Goal: Obtain resource: Download file/media

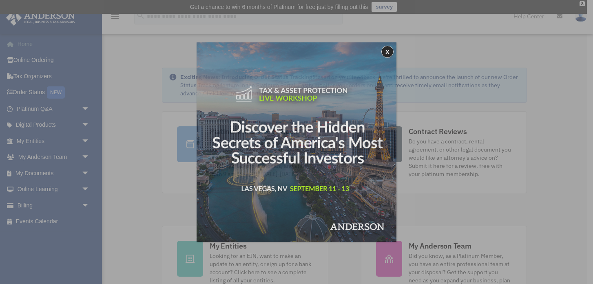
click at [31, 50] on div "x" at bounding box center [296, 142] width 593 height 284
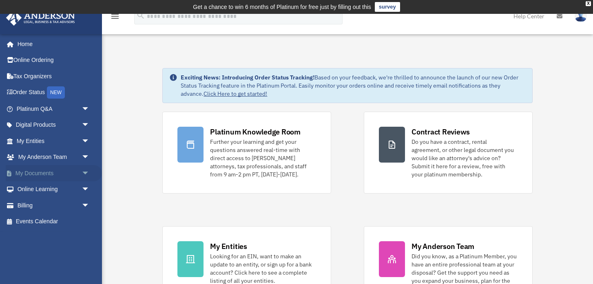
click at [85, 170] on span "arrow_drop_down" at bounding box center [90, 173] width 16 height 17
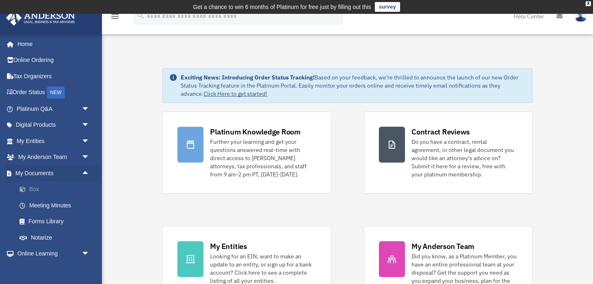
click at [30, 189] on link "Box" at bounding box center [56, 189] width 90 height 16
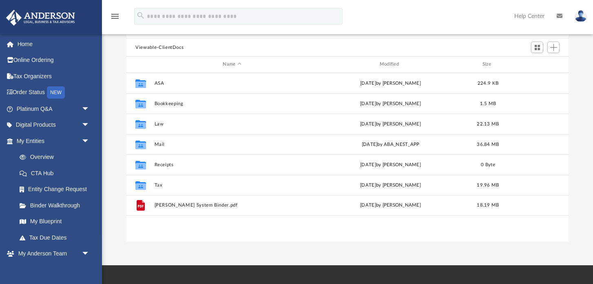
scroll to position [84, 0]
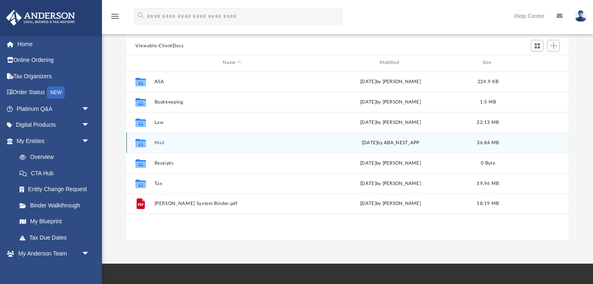
click at [159, 143] on button "Mail" at bounding box center [231, 142] width 155 height 5
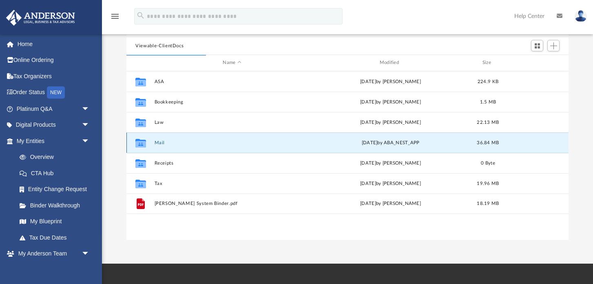
click at [161, 143] on button "Mail" at bounding box center [231, 142] width 155 height 5
click at [159, 142] on button "Mail" at bounding box center [231, 142] width 155 height 5
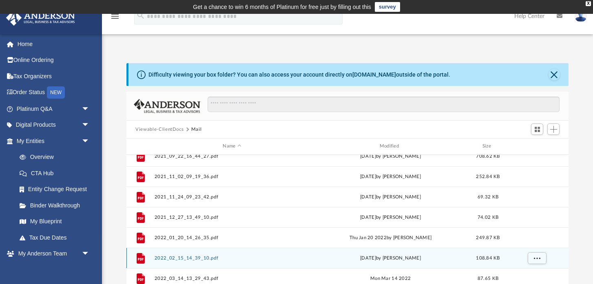
scroll to position [0, 0]
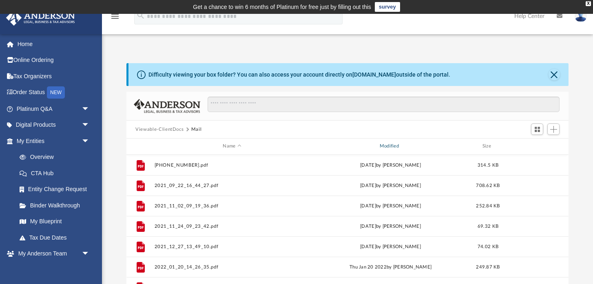
click at [394, 143] on div "Modified" at bounding box center [390, 146] width 155 height 7
click at [161, 131] on button "Viewable-ClientDocs" at bounding box center [159, 129] width 48 height 7
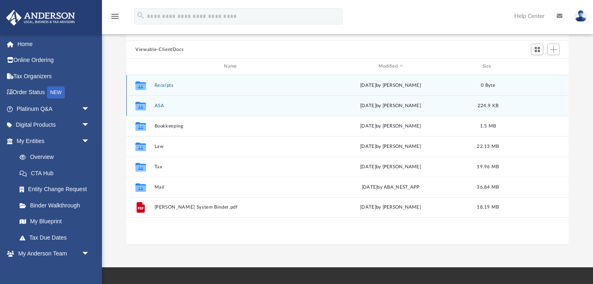
scroll to position [88, 0]
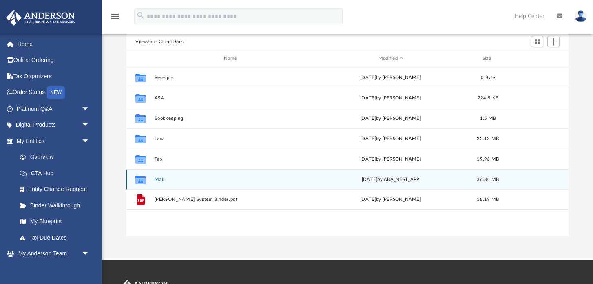
click at [157, 179] on button "Mail" at bounding box center [231, 179] width 155 height 5
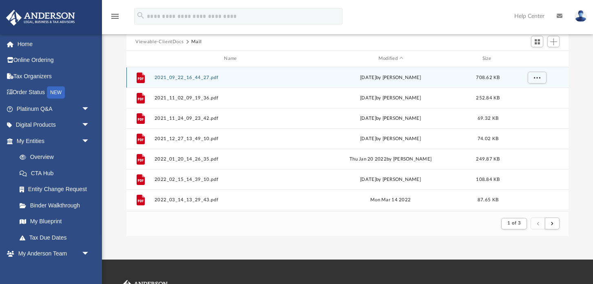
scroll to position [0, 0]
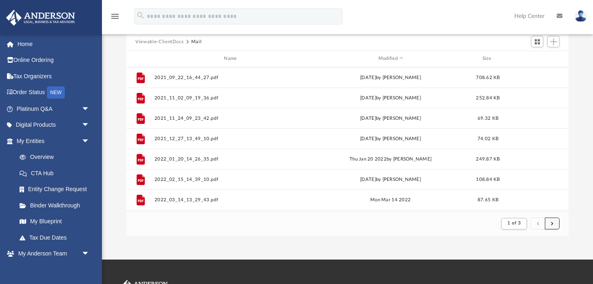
click at [554, 225] on button "submit" at bounding box center [552, 224] width 15 height 12
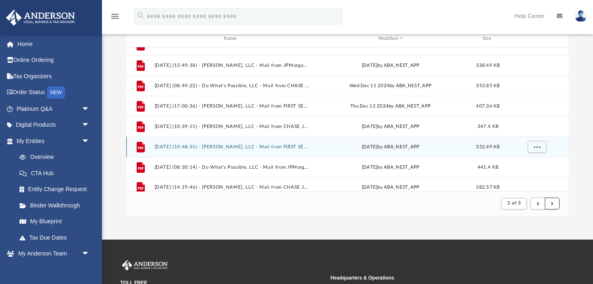
scroll to position [875, 0]
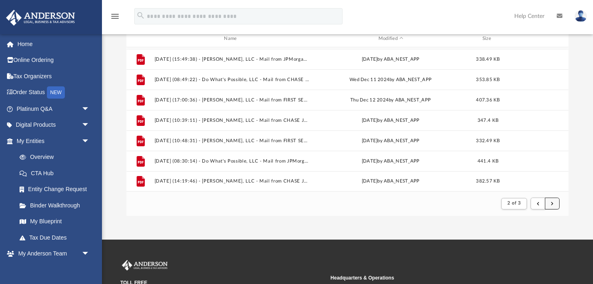
click at [554, 206] on button "submit" at bounding box center [552, 204] width 15 height 12
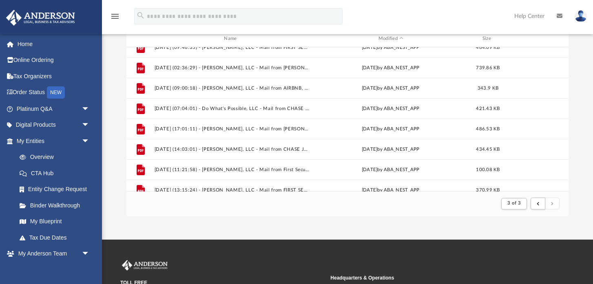
scroll to position [0, 0]
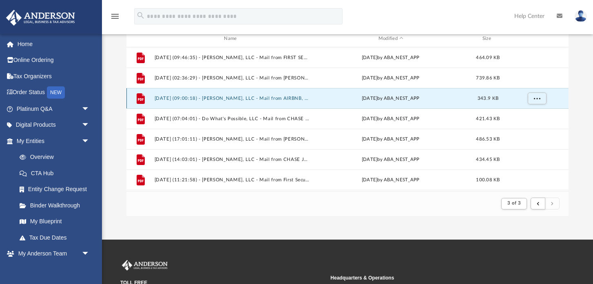
click at [266, 98] on button "[DATE] (09:00:18) - [PERSON_NAME], LLC - Mail from AIRBNB, INC.pdf" at bounding box center [231, 98] width 155 height 5
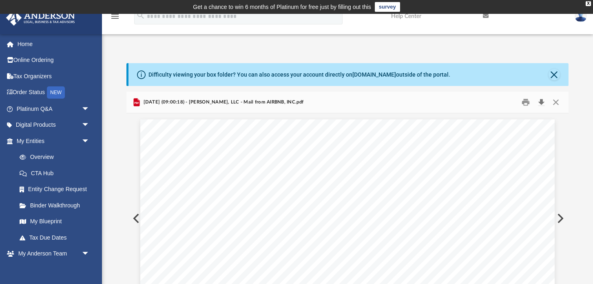
click at [541, 100] on button "Download" at bounding box center [541, 102] width 15 height 13
click at [556, 101] on button "Close" at bounding box center [555, 102] width 15 height 13
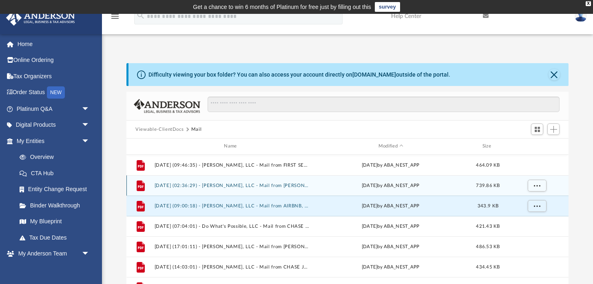
click at [297, 187] on button "[DATE] (02:36:29) - [PERSON_NAME], LLC - Mail from [PERSON_NAME].pdf" at bounding box center [231, 185] width 155 height 5
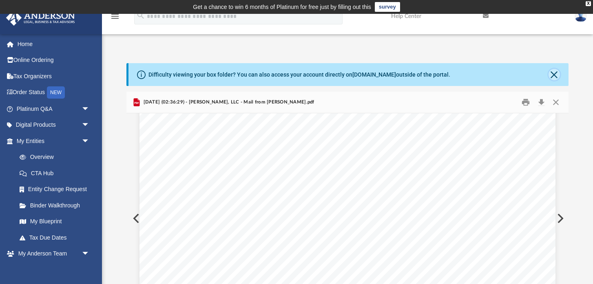
click at [556, 74] on button "Close" at bounding box center [553, 74] width 11 height 11
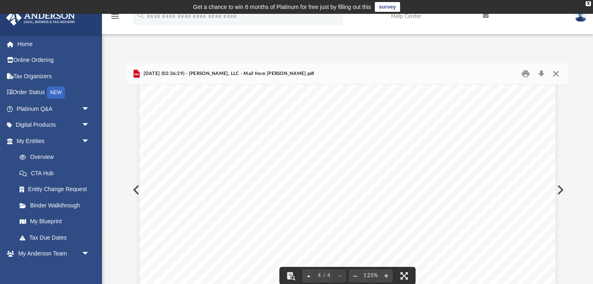
click at [556, 75] on button "Close" at bounding box center [555, 74] width 15 height 13
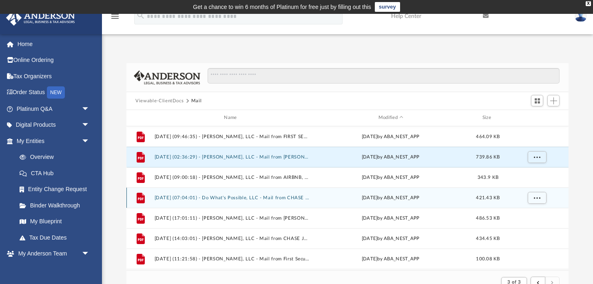
click at [293, 198] on button "[DATE] (07:04:01) - Do What's Possible, LLC - Mail from CHASE JPMorgan Chase Ba…" at bounding box center [231, 197] width 155 height 5
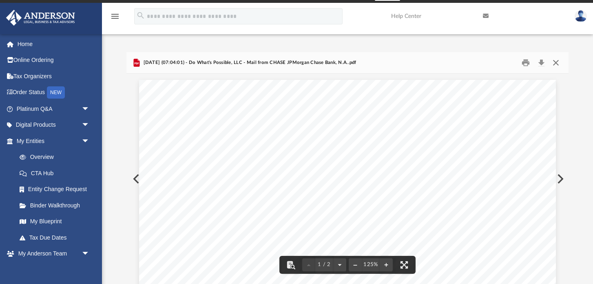
click at [553, 64] on button "Close" at bounding box center [555, 63] width 15 height 13
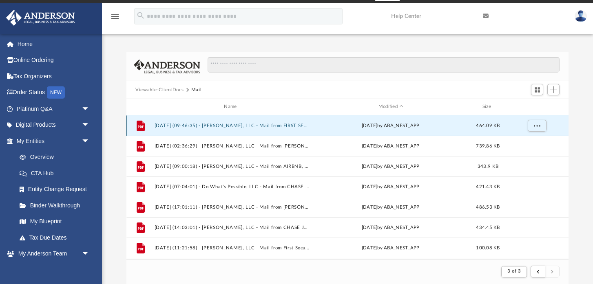
click at [289, 126] on button "[DATE] (09:46:35) - [PERSON_NAME], LLC - Mail from FIRST SECURITY BANK.pdf" at bounding box center [231, 125] width 155 height 5
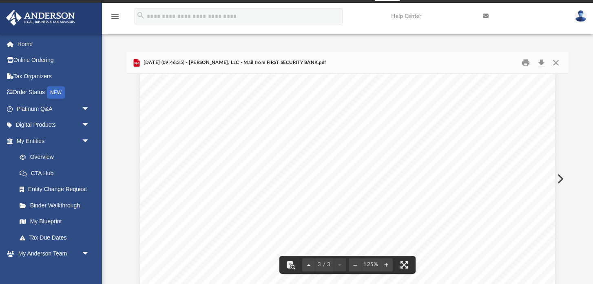
scroll to position [418, 0]
click at [552, 64] on button "Close" at bounding box center [555, 63] width 15 height 13
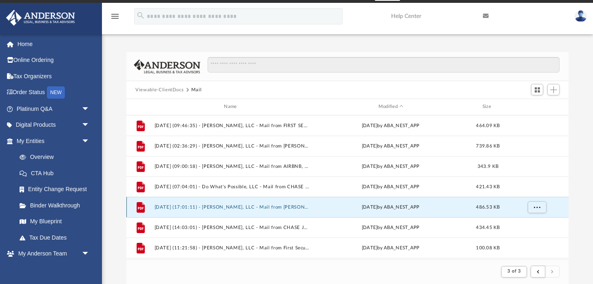
click at [294, 207] on button "[DATE] (17:01:11) - [PERSON_NAME], LLC - Mail from [PERSON_NAME].pdf" at bounding box center [231, 207] width 155 height 5
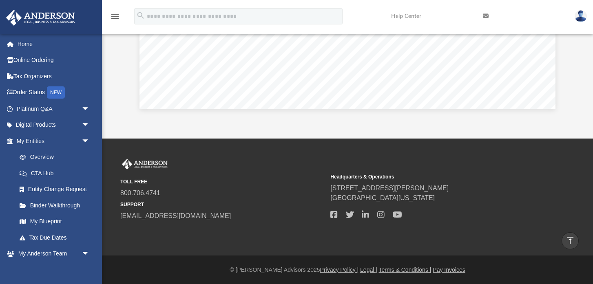
scroll to position [0, 0]
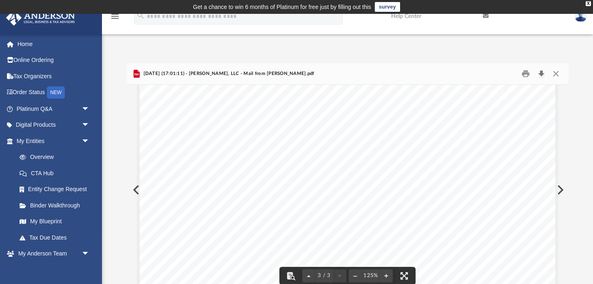
click at [541, 75] on button "Download" at bounding box center [541, 74] width 15 height 13
click at [556, 74] on button "Close" at bounding box center [555, 74] width 15 height 13
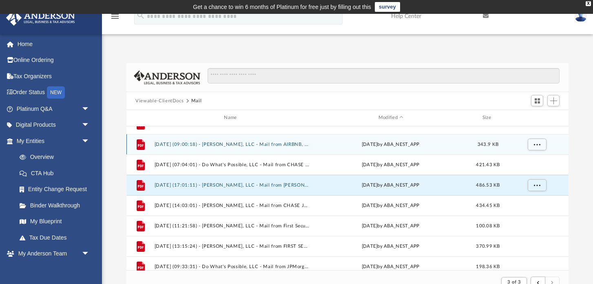
scroll to position [35, 0]
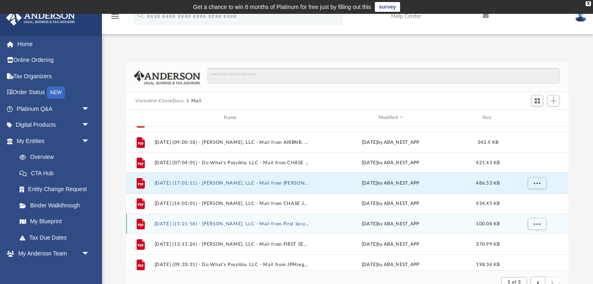
click at [280, 224] on button "[DATE] (11:21:58) - [PERSON_NAME], LLC - Mail from First Security Bank.pdf" at bounding box center [231, 223] width 155 height 5
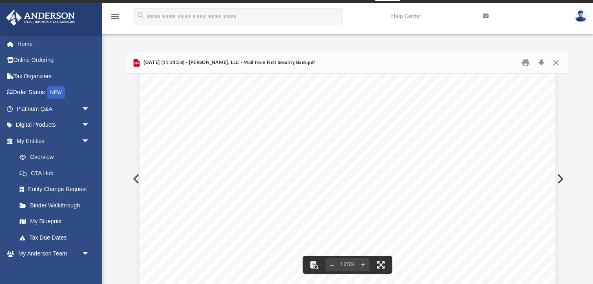
scroll to position [134, 0]
click at [539, 60] on button "Download" at bounding box center [541, 63] width 15 height 13
click at [557, 59] on button "Close" at bounding box center [555, 63] width 15 height 13
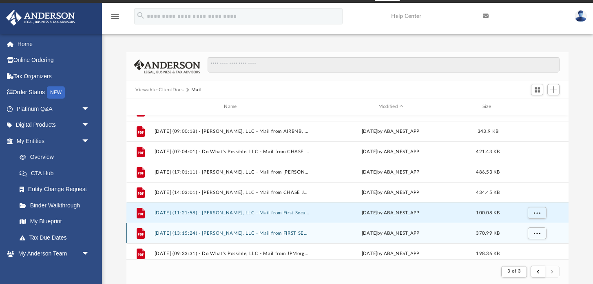
click at [300, 234] on button "[DATE] (13:15:24) - [PERSON_NAME], LLC - Mail from FIRST SECURITY BANK.pdf" at bounding box center [231, 233] width 155 height 5
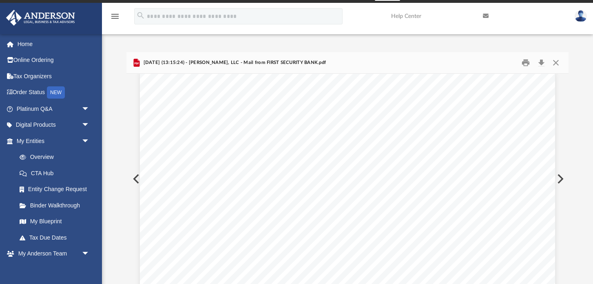
scroll to position [0, 0]
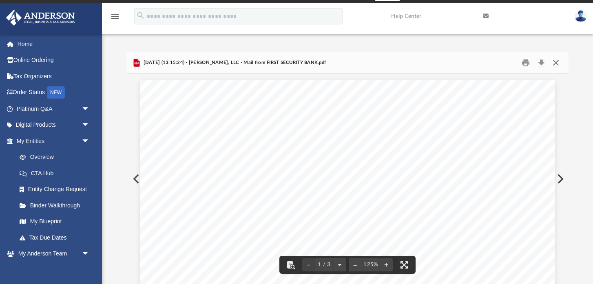
click at [556, 62] on button "Close" at bounding box center [555, 63] width 15 height 13
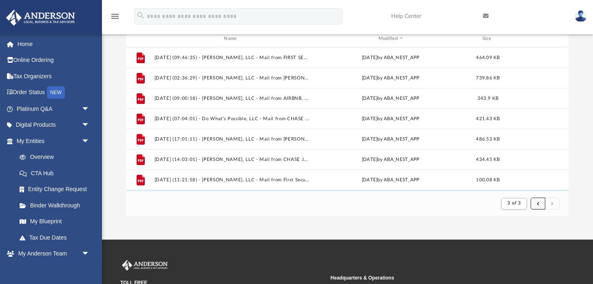
click at [539, 207] on button "submit" at bounding box center [537, 204] width 15 height 12
click at [538, 203] on span "submit" at bounding box center [537, 203] width 2 height 4
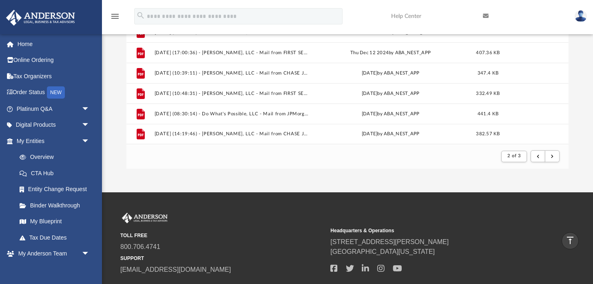
scroll to position [124, 0]
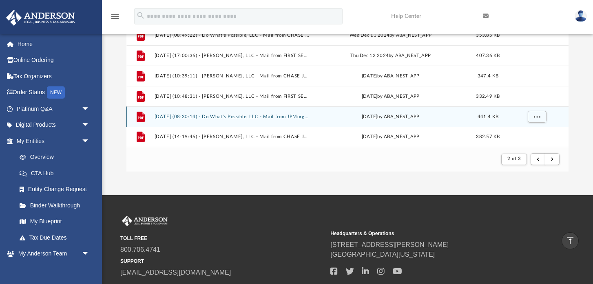
click at [295, 115] on button "[DATE] (08:30:14) - Do What's Possible, LLC - Mail from JPMorgan Chase Bank, N.…" at bounding box center [231, 116] width 155 height 5
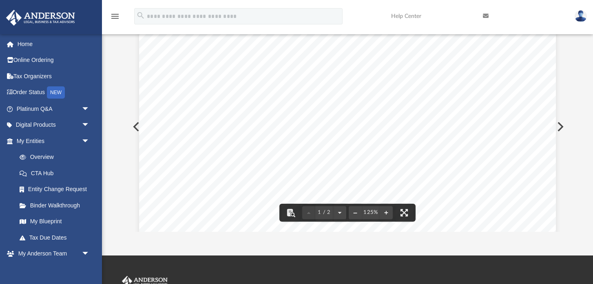
scroll to position [0, 0]
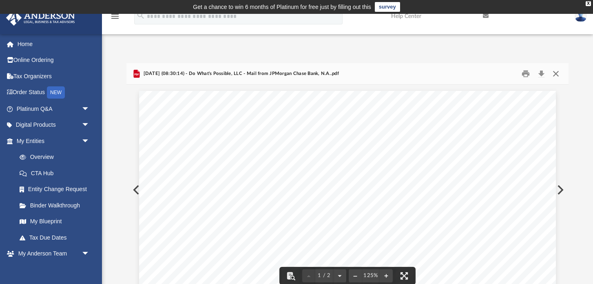
click at [556, 74] on button "Close" at bounding box center [555, 74] width 15 height 13
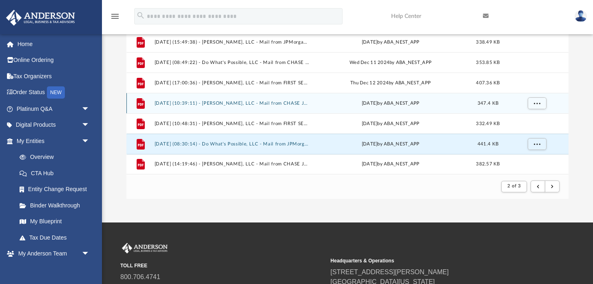
scroll to position [97, 0]
